Goal: Task Accomplishment & Management: Manage account settings

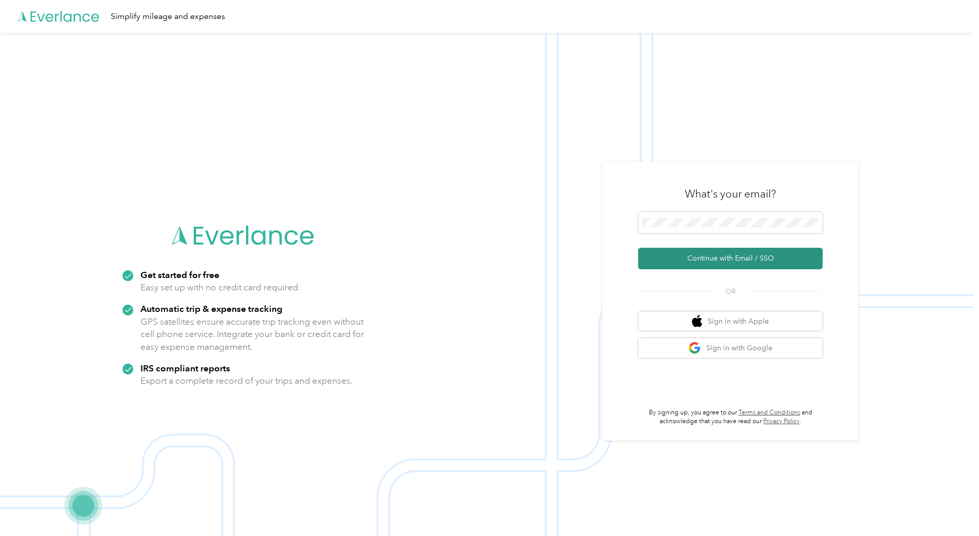
click at [710, 254] on button "Continue with Email / SSO" at bounding box center [730, 259] width 184 height 22
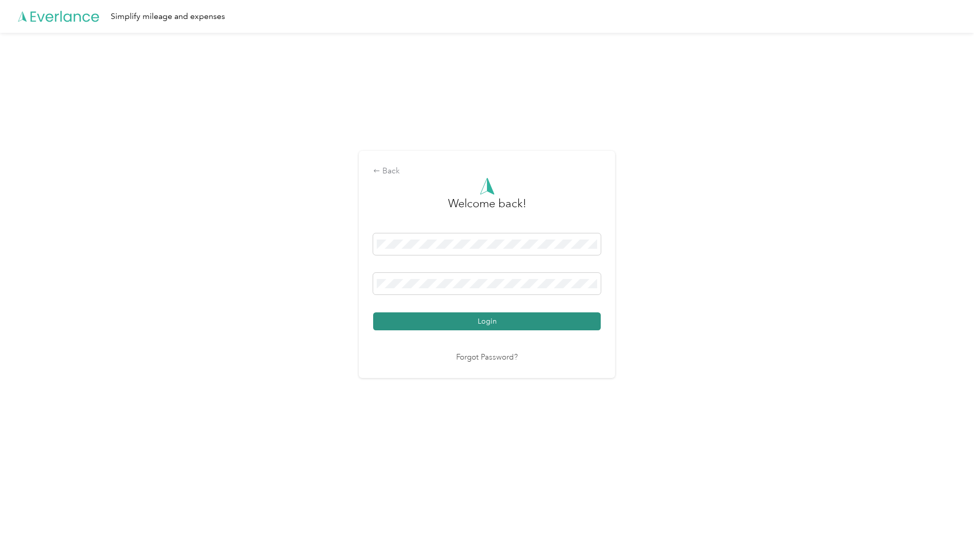
click at [492, 322] on button "Login" at bounding box center [487, 321] width 228 height 18
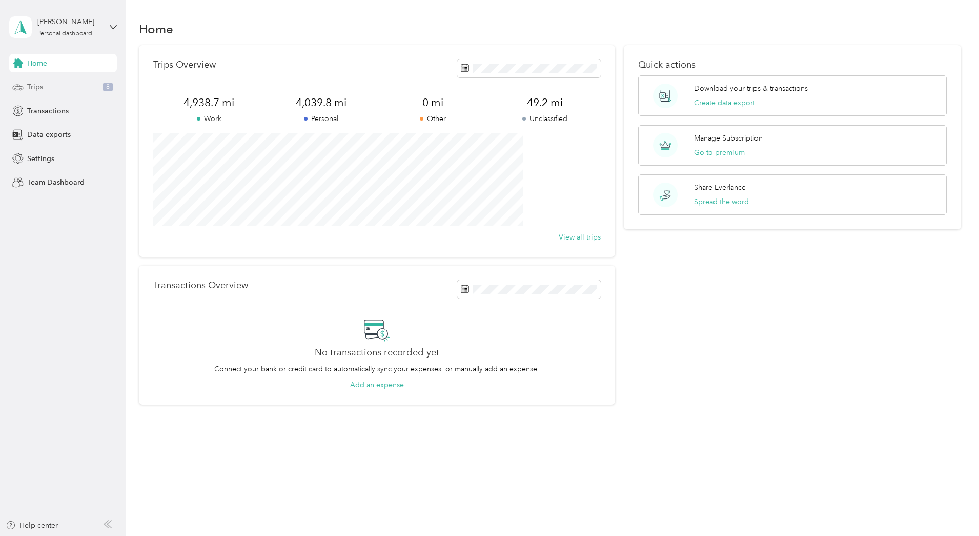
click at [36, 88] on span "Trips" at bounding box center [35, 86] width 16 height 11
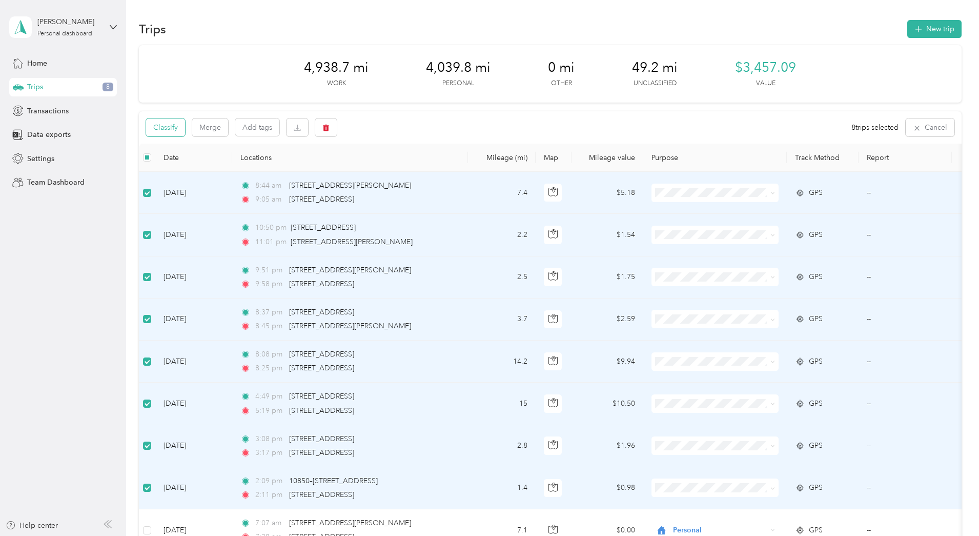
click at [185, 131] on button "Classify" at bounding box center [165, 127] width 39 height 18
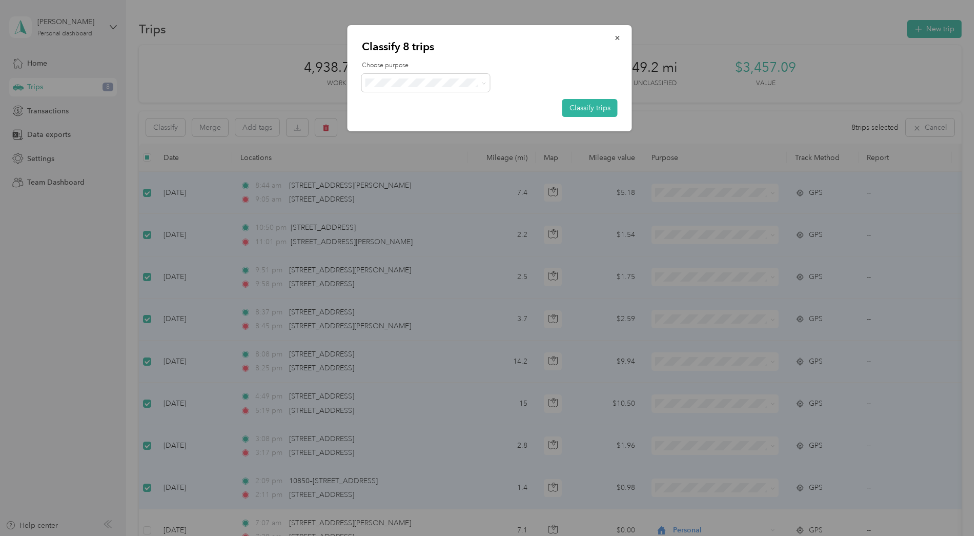
click at [411, 120] on span "Personal" at bounding box center [434, 119] width 95 height 11
click at [589, 107] on button "Classify trips" at bounding box center [589, 108] width 55 height 18
